Goal: Task Accomplishment & Management: Manage account settings

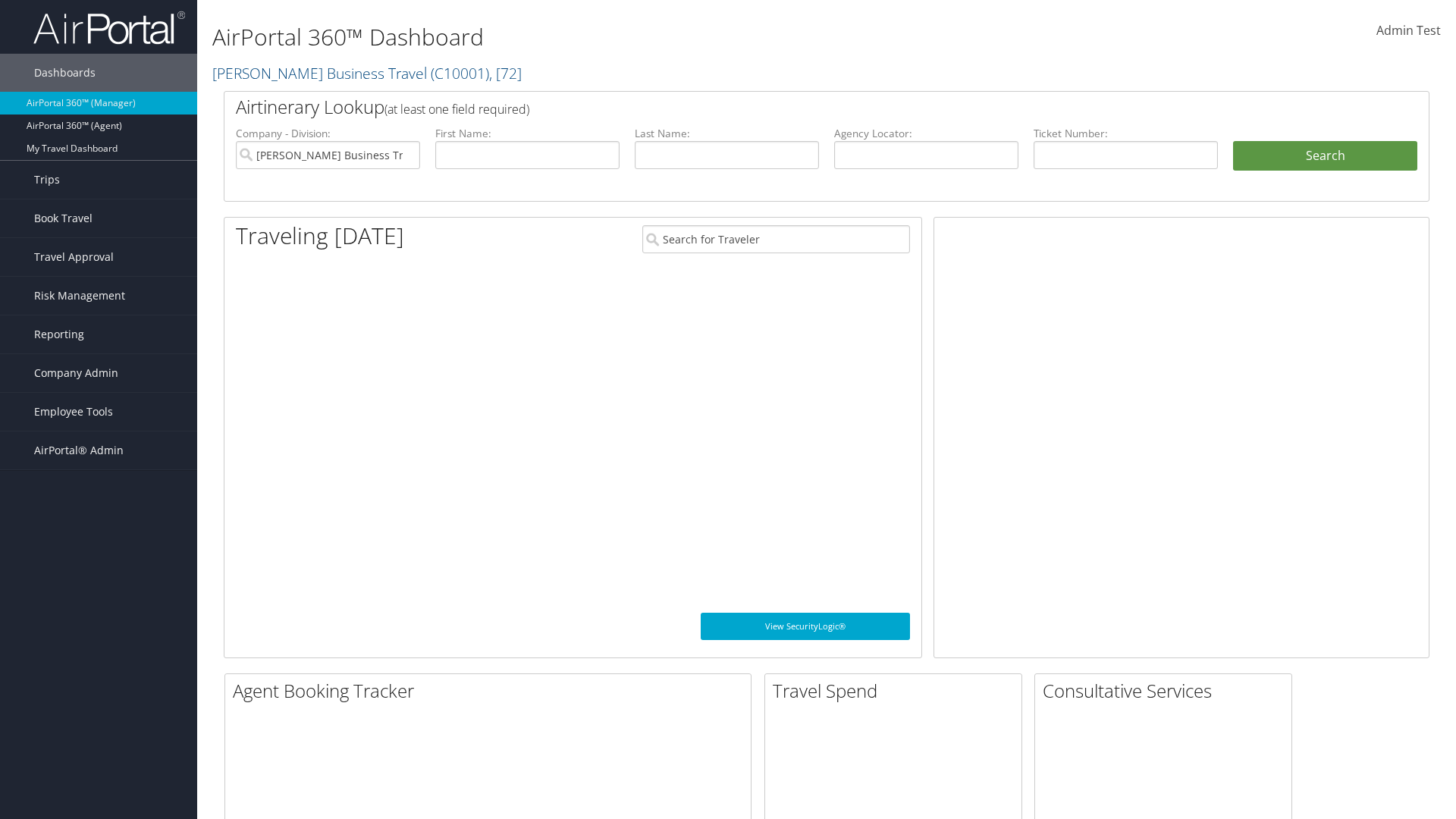
click at [99, 373] on span "Company Admin" at bounding box center [76, 373] width 84 height 38
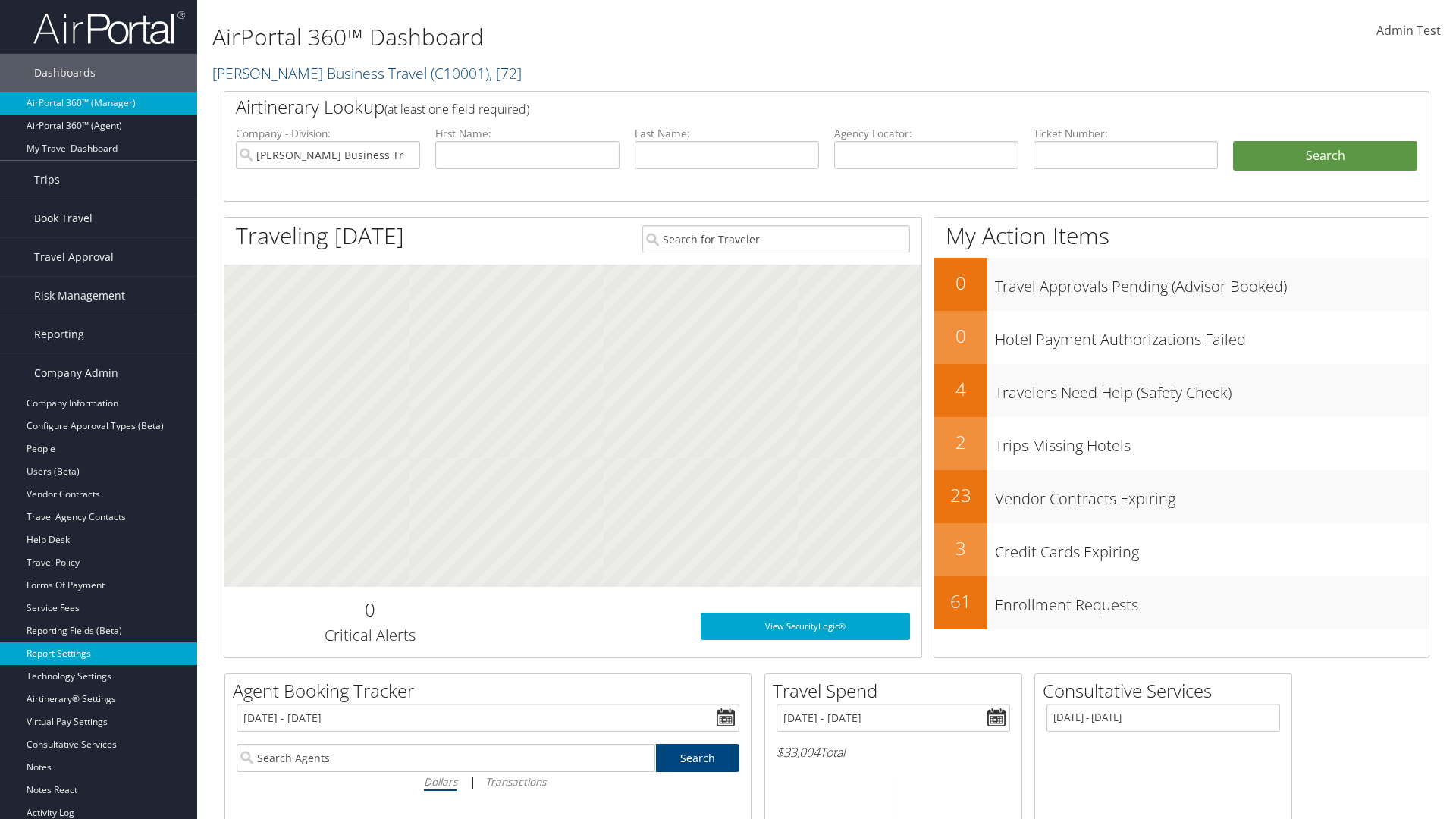
click at [99, 653] on link "Report Settings" at bounding box center [99, 653] width 198 height 23
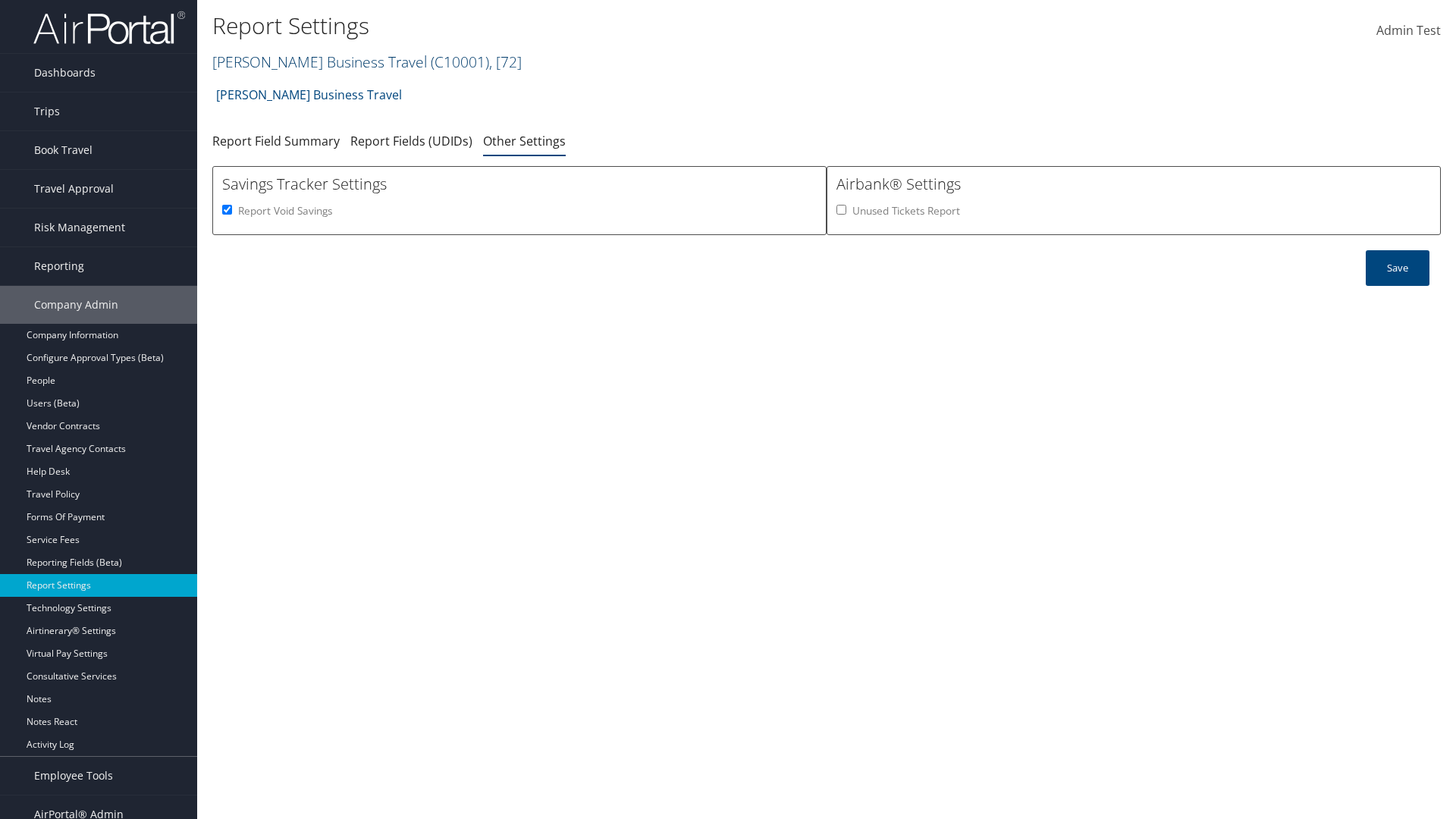
click at [313, 62] on link "[PERSON_NAME] Business Travel ( C10001 ) , [ 72 ]" at bounding box center [366, 62] width 309 height 21
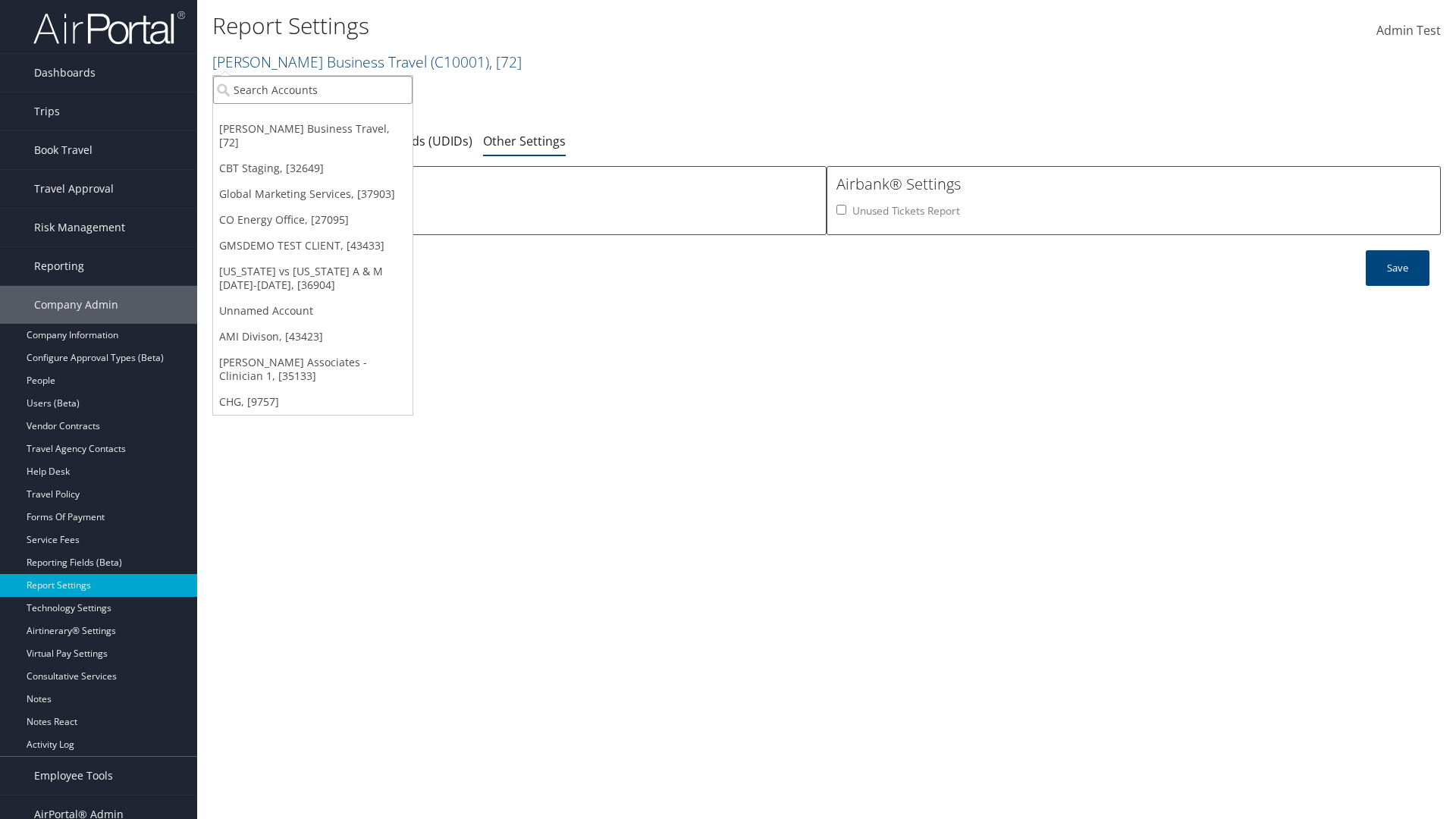
click at [313, 90] on input "search" at bounding box center [313, 90] width 199 height 28
type input "Global Marketing Services"
click at [327, 118] on div "Global Marketing Services (301946), [37903]" at bounding box center [326, 117] width 244 height 14
